Goal: Transaction & Acquisition: Obtain resource

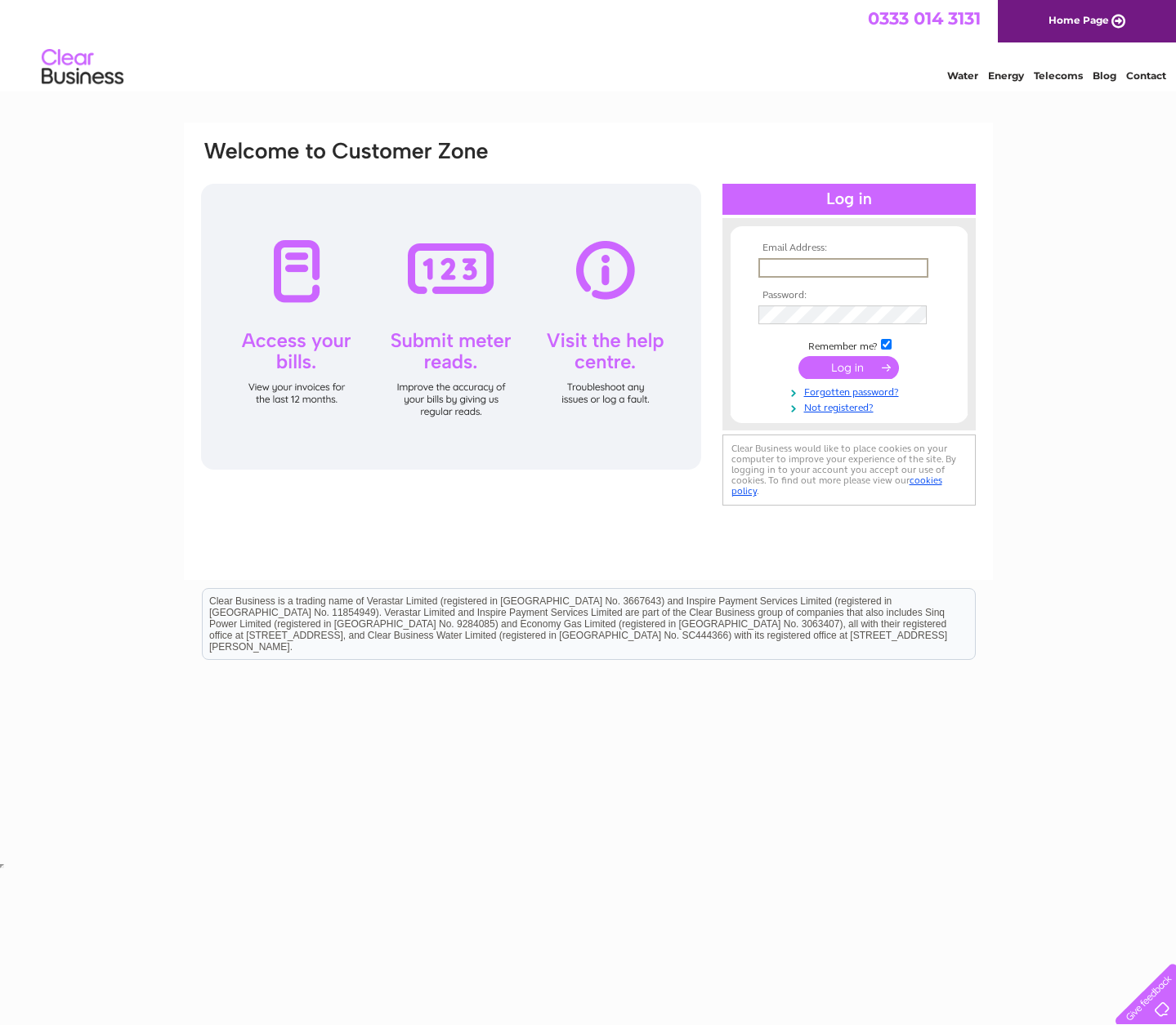
type input "[PERSON_NAME][EMAIL_ADDRESS][PERSON_NAME][DOMAIN_NAME]"
click at [814, 363] on input "submit" at bounding box center [849, 368] width 101 height 23
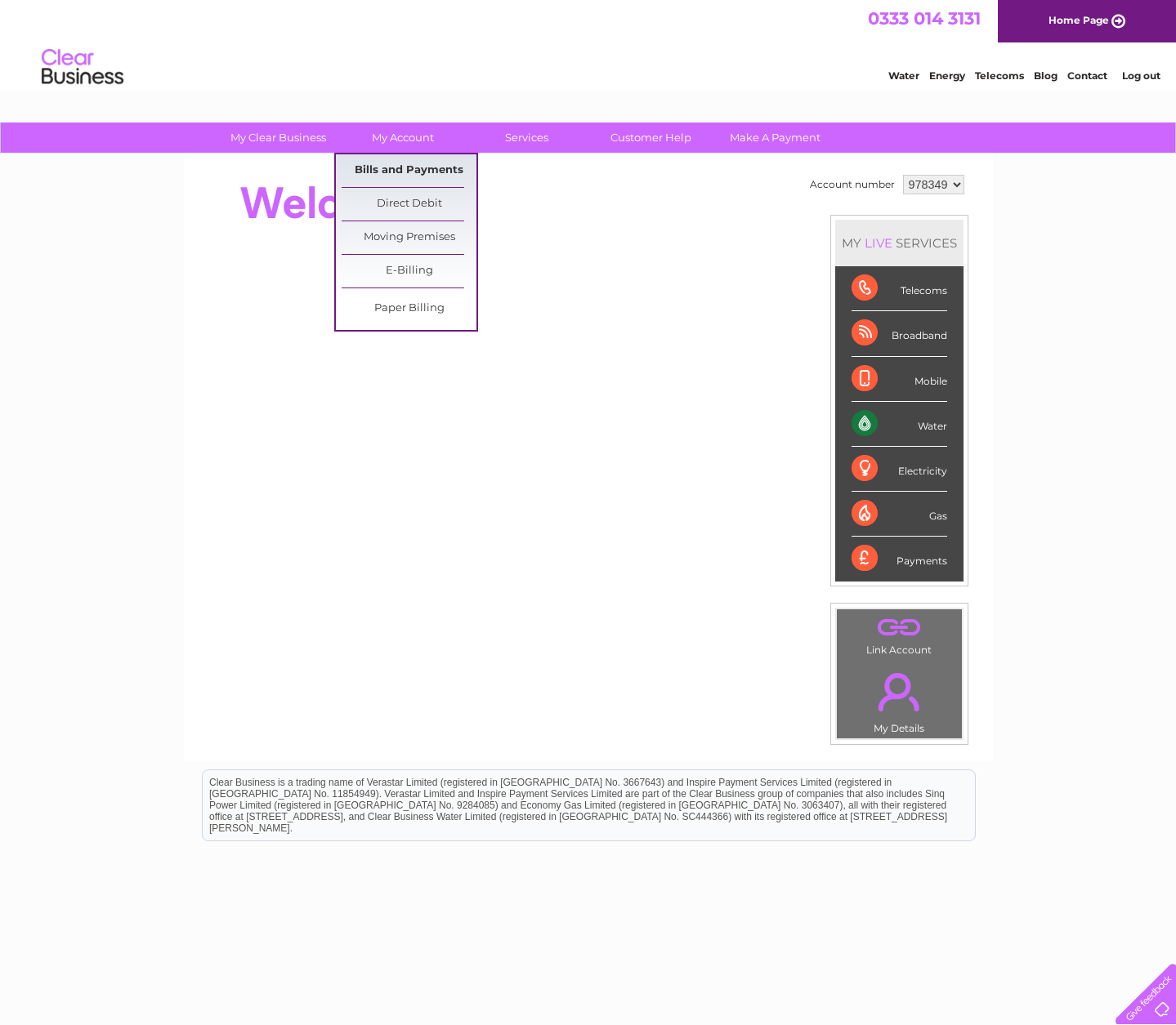
click at [392, 167] on link "Bills and Payments" at bounding box center [409, 170] width 135 height 33
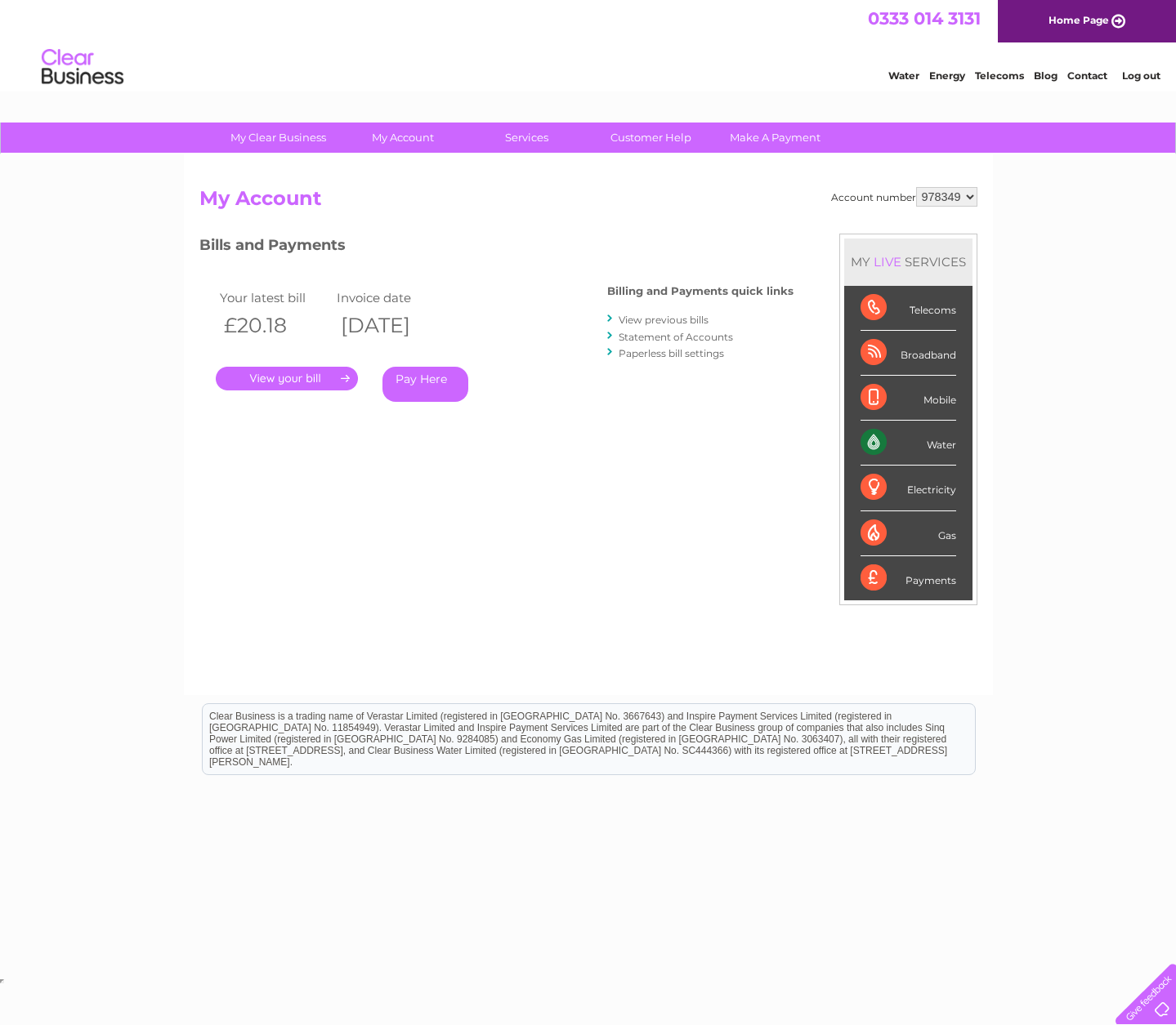
click at [300, 379] on link "." at bounding box center [286, 378] width 142 height 24
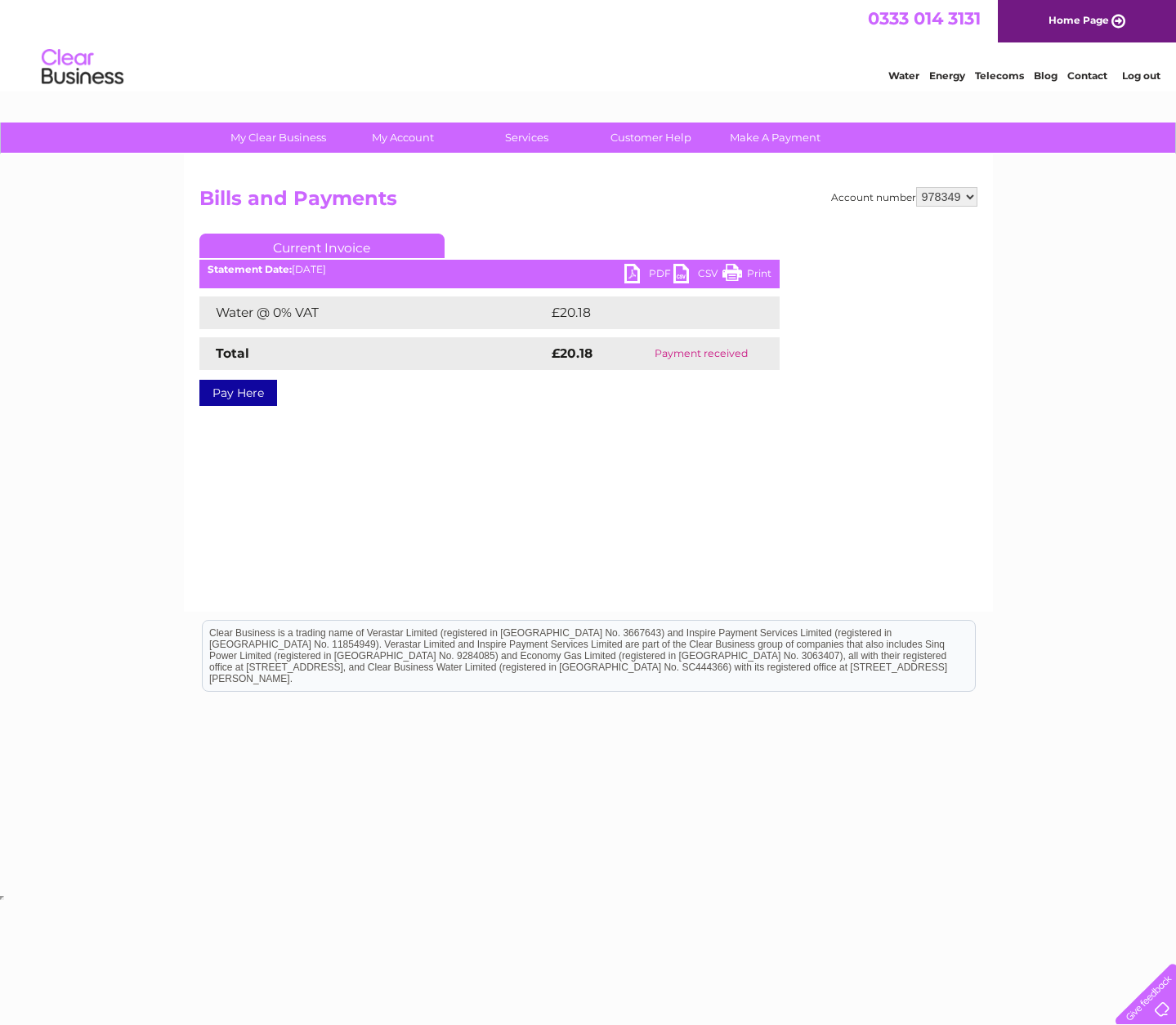
click at [631, 271] on link "PDF" at bounding box center [649, 276] width 49 height 24
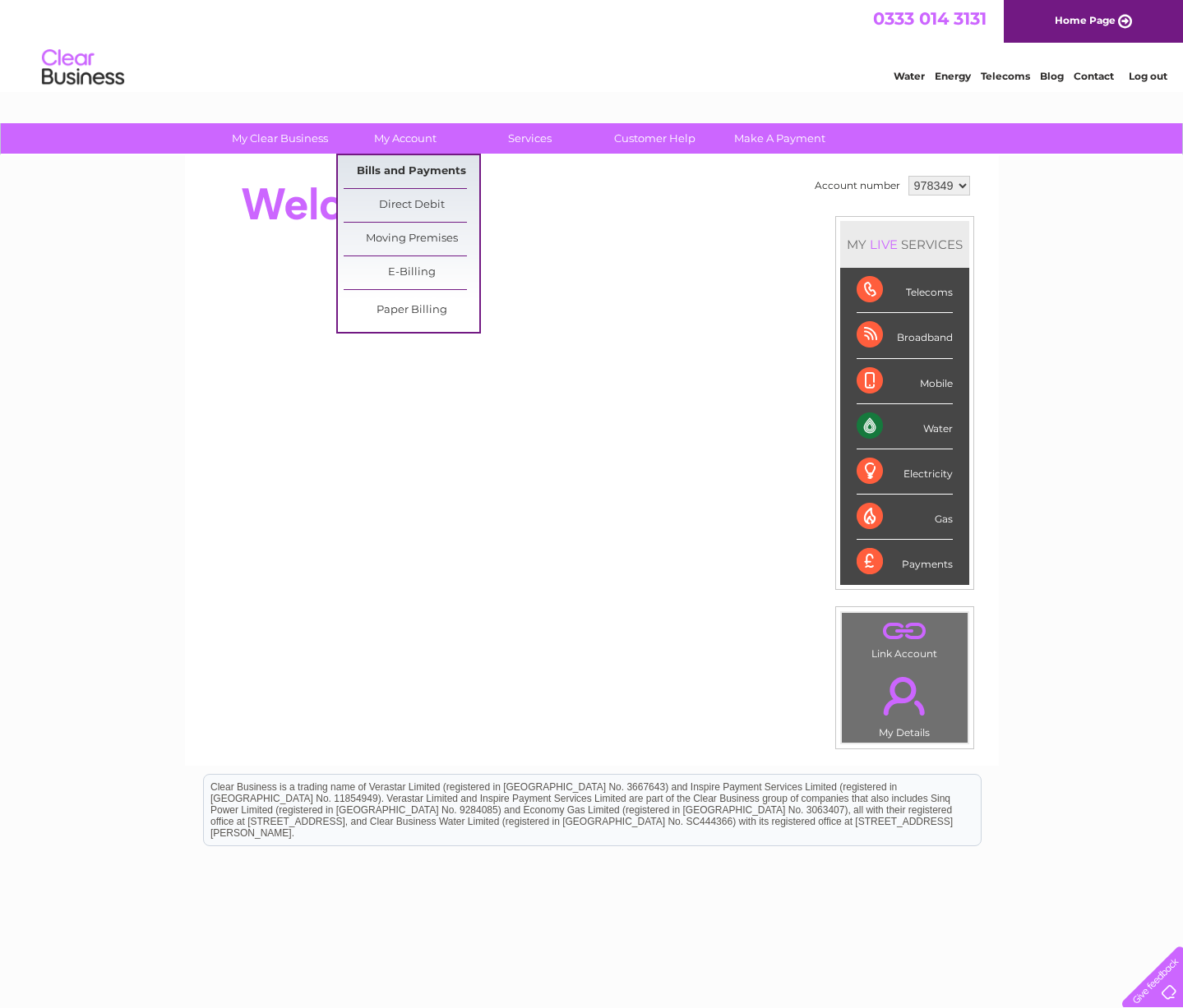
click at [416, 163] on link "Bills and Payments" at bounding box center [411, 171] width 136 height 33
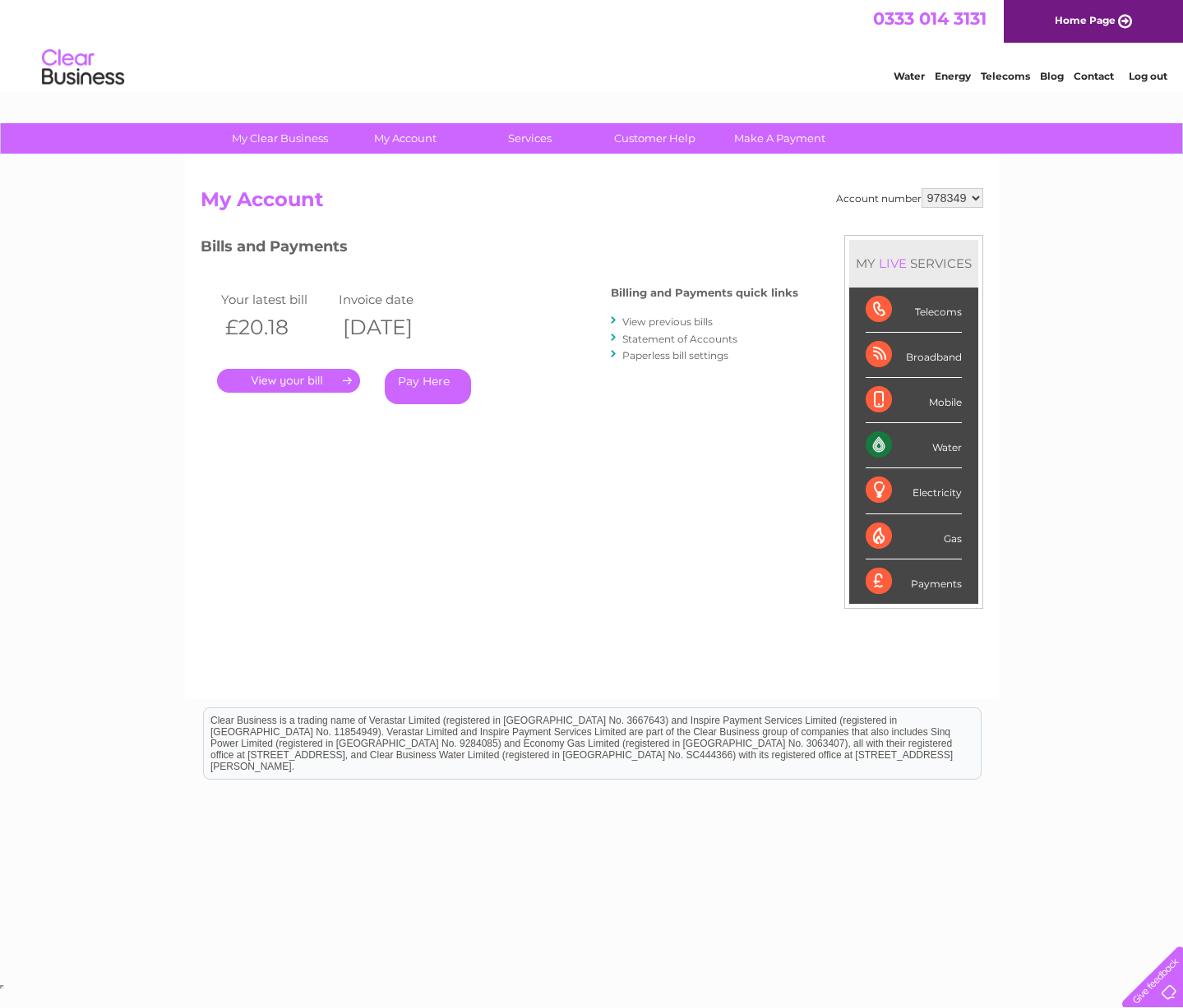
click at [660, 318] on link "View previous bills" at bounding box center [667, 322] width 91 height 13
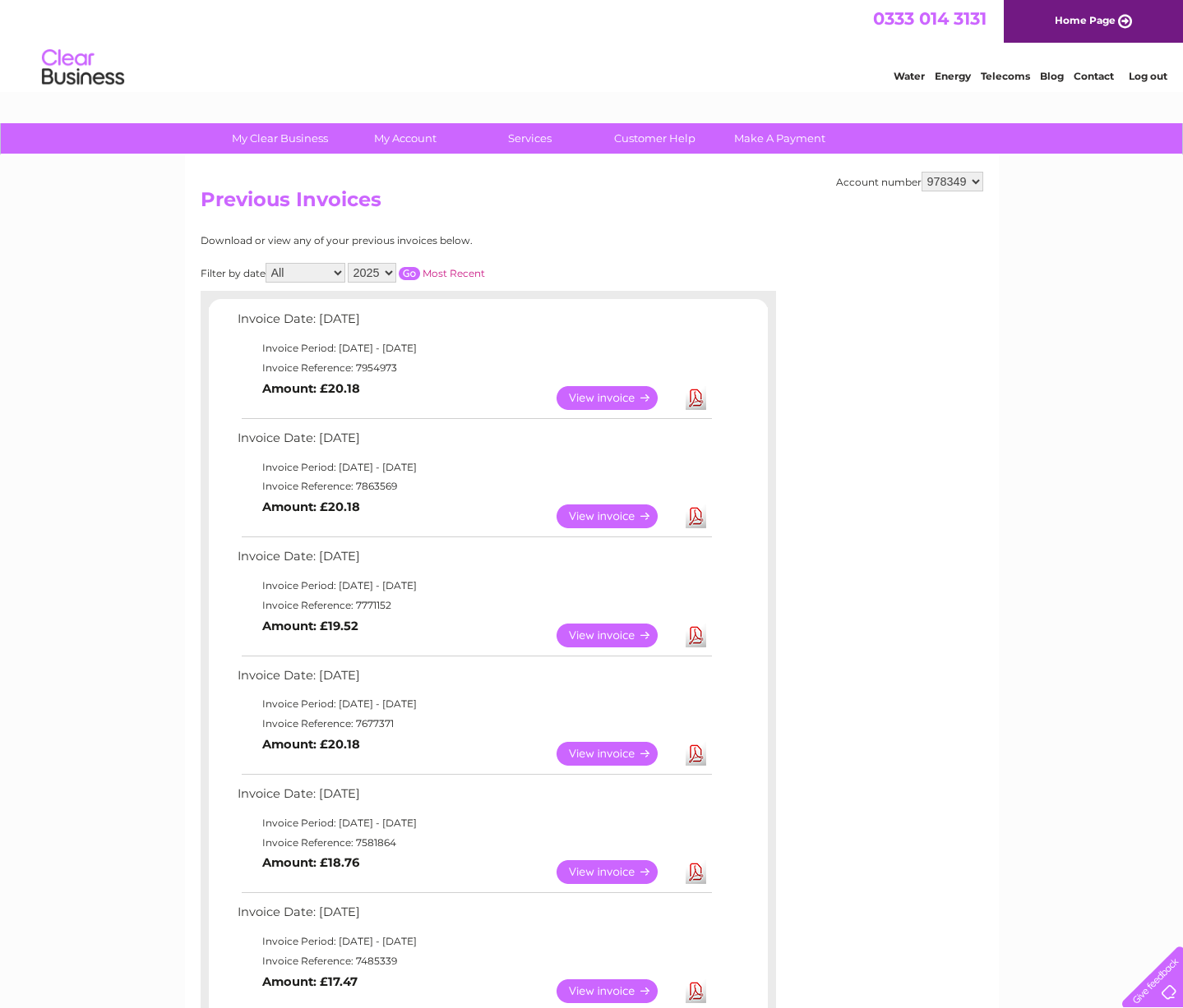
click at [614, 504] on link "View" at bounding box center [617, 516] width 121 height 24
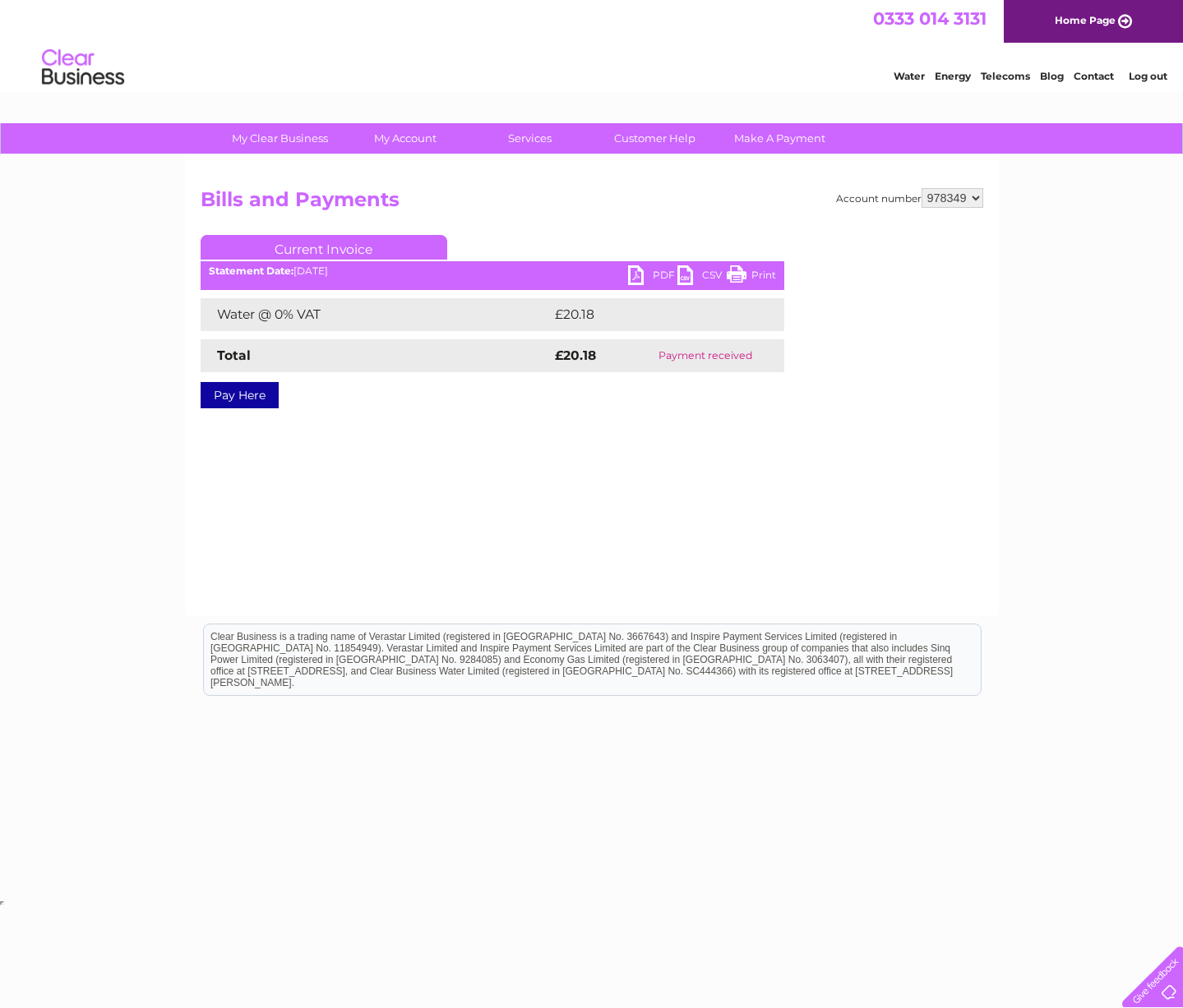
click at [638, 269] on link "PDF" at bounding box center [653, 277] width 49 height 24
